Goal: Book appointment/travel/reservation

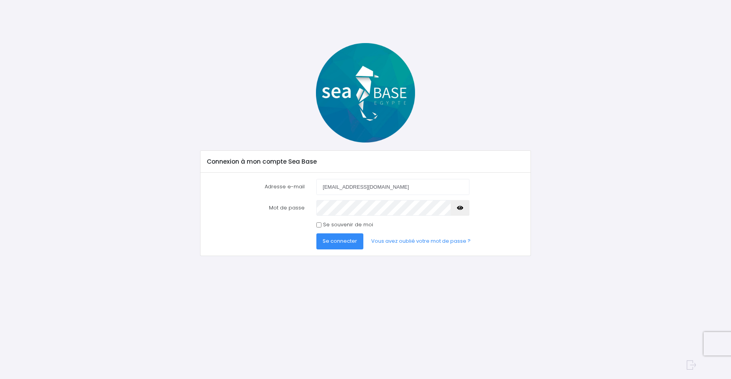
type input "staufferf@libello.com"
click at [334, 242] on span "Se connecter" at bounding box center [340, 240] width 34 height 7
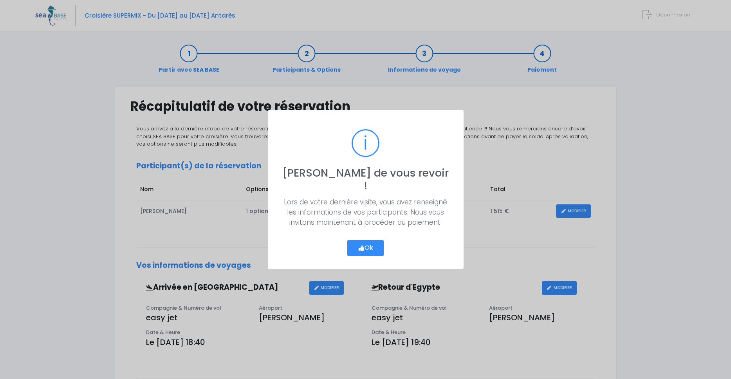
click at [362, 248] on icon "button" at bounding box center [361, 248] width 7 height 0
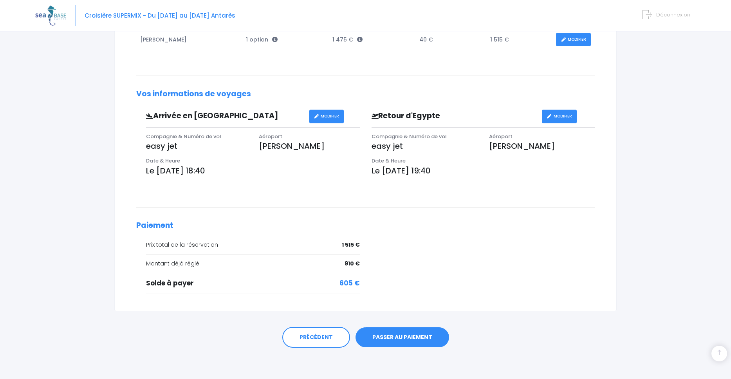
scroll to position [172, 0]
click at [395, 338] on link "PASSER AU PAIEMENT" at bounding box center [403, 338] width 94 height 20
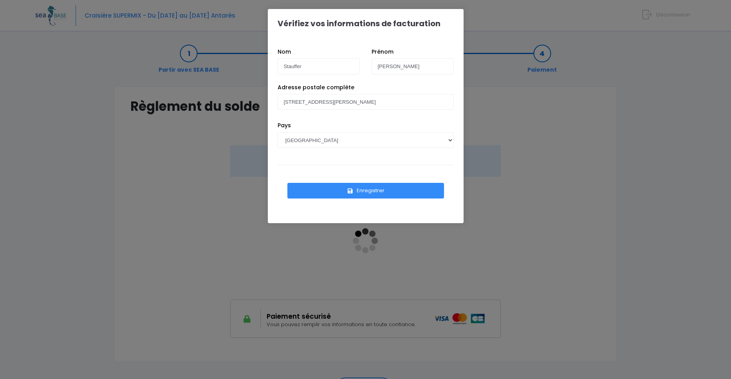
click at [368, 192] on button "Enregistrer" at bounding box center [366, 191] width 157 height 16
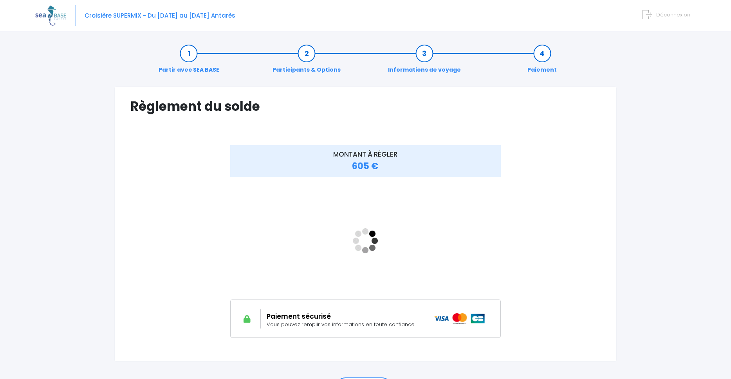
click at [523, 305] on div "MONTANT À RÉGLER 605 €" at bounding box center [365, 247] width 470 height 204
drag, startPoint x: 536, startPoint y: 271, endPoint x: 536, endPoint y: 275, distance: 3.9
click at [536, 273] on div "MONTANT À RÉGLER 605 €" at bounding box center [365, 247] width 470 height 204
click at [246, 318] on icon at bounding box center [247, 319] width 10 height 8
click at [382, 170] on div "MONTANT À RÉGLER 605 €" at bounding box center [365, 161] width 271 height 32
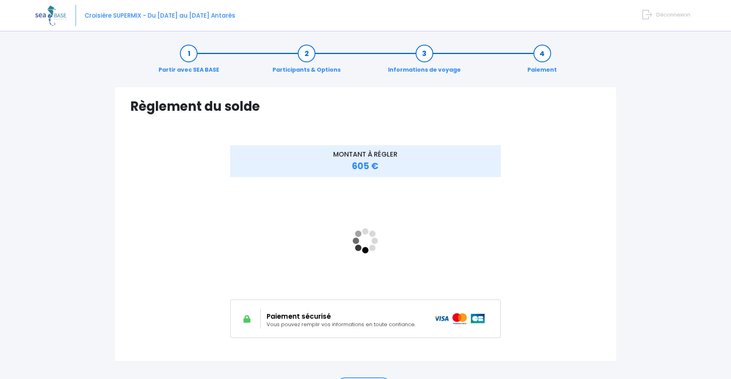
click at [391, 321] on span "Vous pouvez remplir vos informations en toute confiance." at bounding box center [341, 324] width 149 height 7
